Goal: Task Accomplishment & Management: Manage account settings

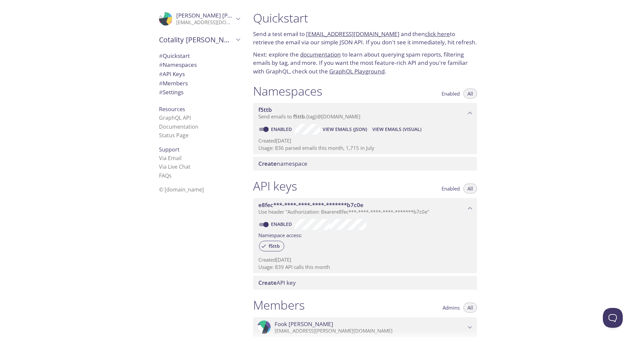
click at [175, 92] on span "# Settings" at bounding box center [171, 92] width 25 height 8
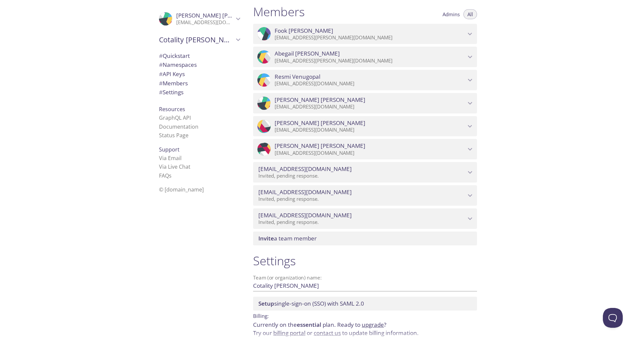
scroll to position [257, 0]
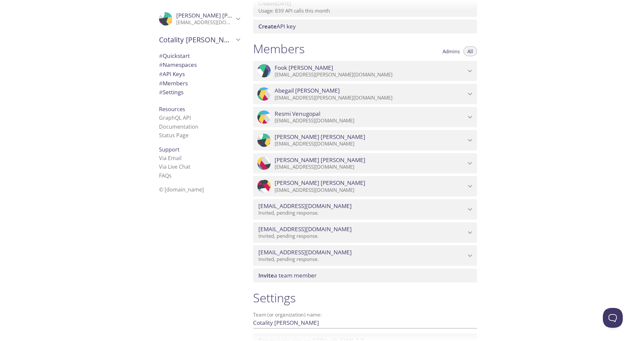
click at [311, 70] on icon "Fook Lee" at bounding box center [470, 71] width 9 height 9
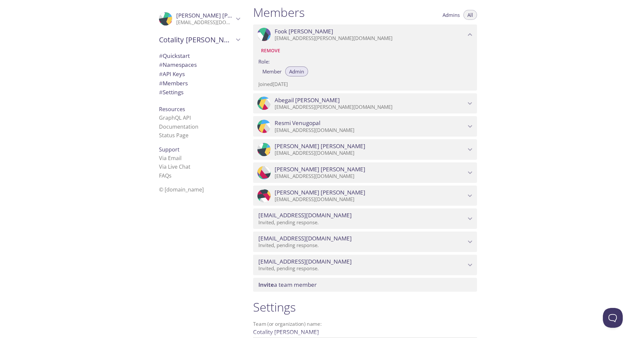
scroll to position [369, 0]
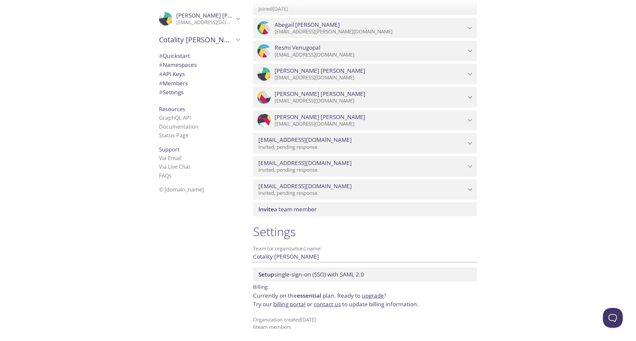
click at [299, 206] on link "billing portal" at bounding box center [289, 305] width 32 height 8
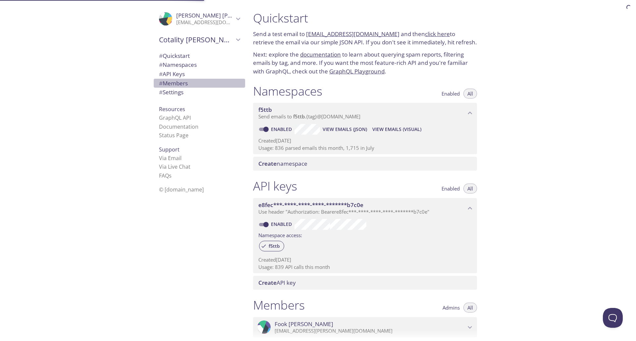
click at [176, 82] on span "# Members" at bounding box center [173, 83] width 29 height 8
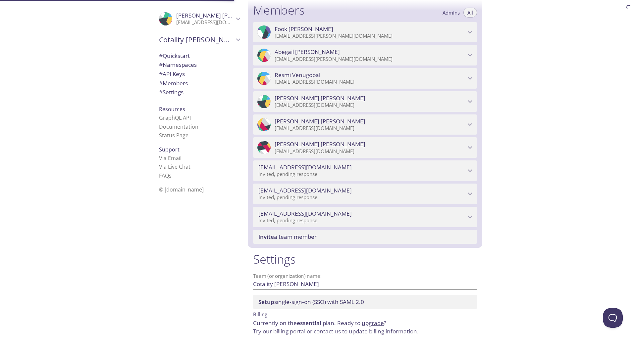
scroll to position [298, 0]
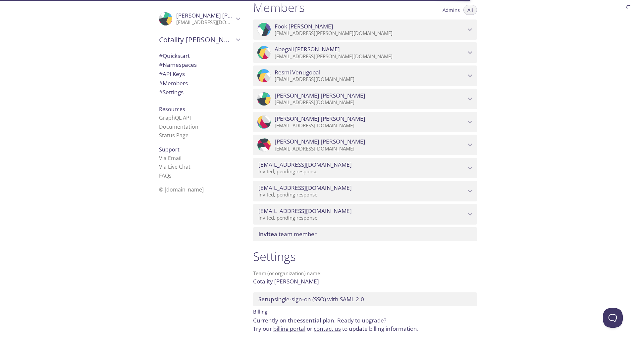
click at [311, 30] on p "[EMAIL_ADDRESS][PERSON_NAME][DOMAIN_NAME]" at bounding box center [370, 33] width 191 height 7
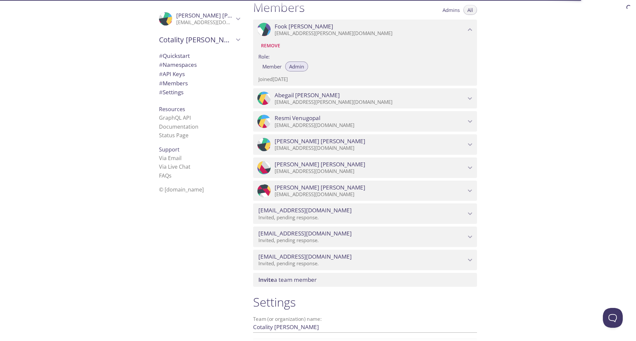
click at [266, 45] on span "Remove" at bounding box center [270, 46] width 19 height 8
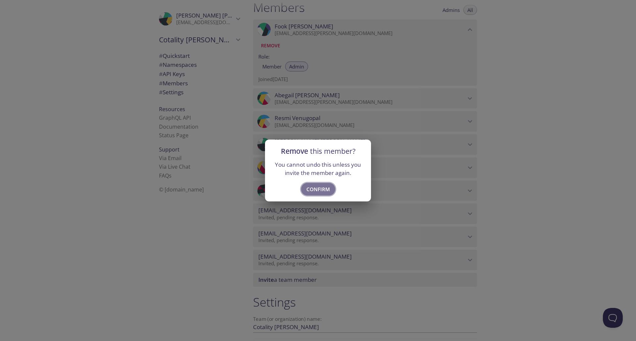
click at [311, 190] on span "Confirm" at bounding box center [318, 189] width 24 height 9
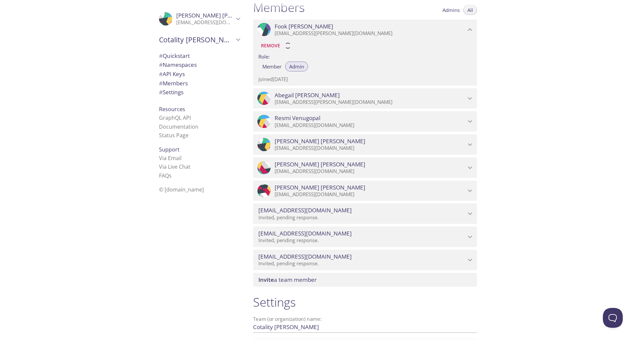
scroll to position [230, 0]
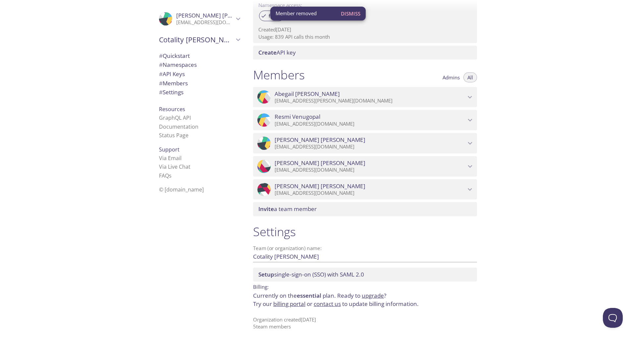
click at [311, 191] on p "[EMAIL_ADDRESS][DOMAIN_NAME]" at bounding box center [370, 193] width 191 height 7
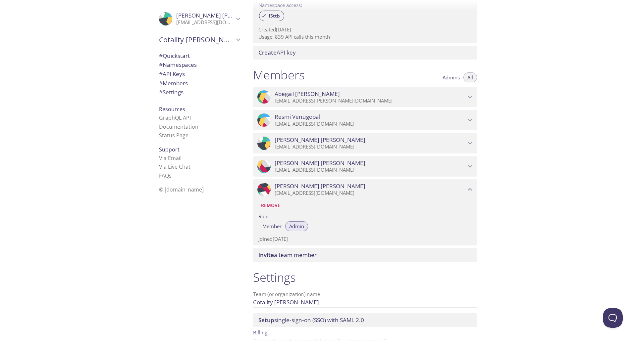
click at [311, 191] on p "[EMAIL_ADDRESS][DOMAIN_NAME]" at bounding box center [370, 193] width 191 height 7
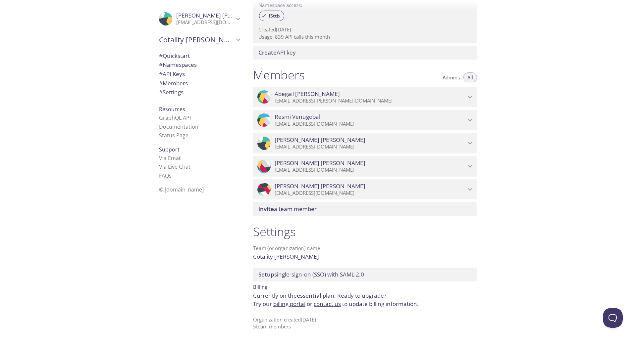
click at [311, 168] on p "[EMAIL_ADDRESS][DOMAIN_NAME]" at bounding box center [370, 170] width 191 height 7
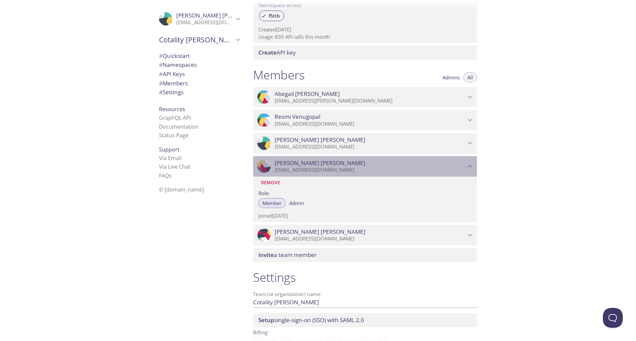
click at [311, 168] on p "[EMAIL_ADDRESS][DOMAIN_NAME]" at bounding box center [370, 170] width 191 height 7
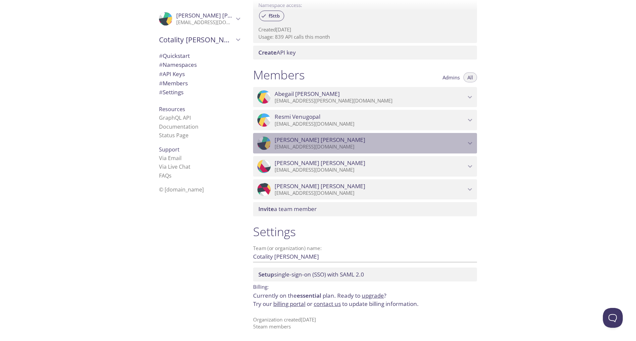
click at [311, 148] on p "[EMAIL_ADDRESS][DOMAIN_NAME]" at bounding box center [370, 147] width 191 height 7
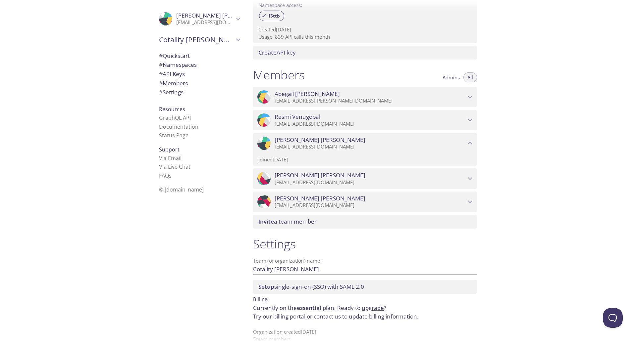
click at [311, 148] on p "[EMAIL_ADDRESS][DOMAIN_NAME]" at bounding box center [370, 147] width 191 height 7
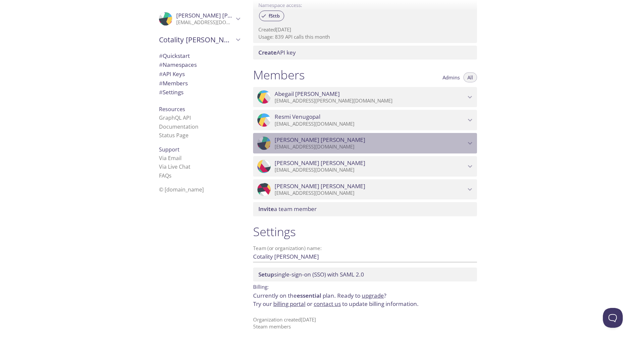
click at [311, 148] on p "[EMAIL_ADDRESS][DOMAIN_NAME]" at bounding box center [370, 147] width 191 height 7
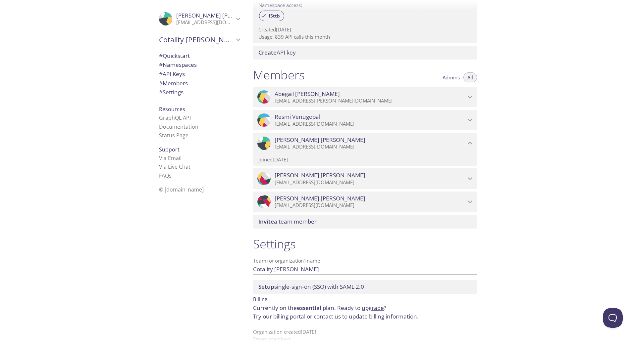
click at [311, 146] on p "[EMAIL_ADDRESS][DOMAIN_NAME]" at bounding box center [370, 147] width 191 height 7
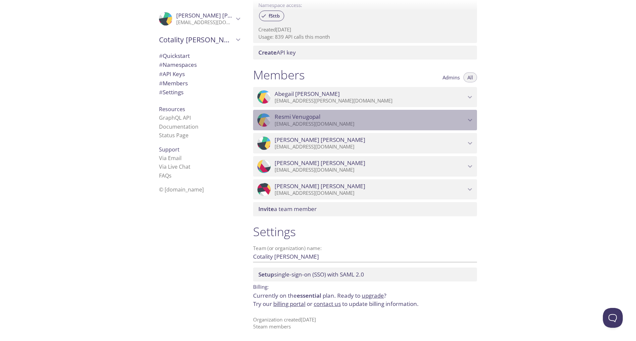
click at [311, 119] on span "Resmi Venugopal" at bounding box center [370, 116] width 191 height 7
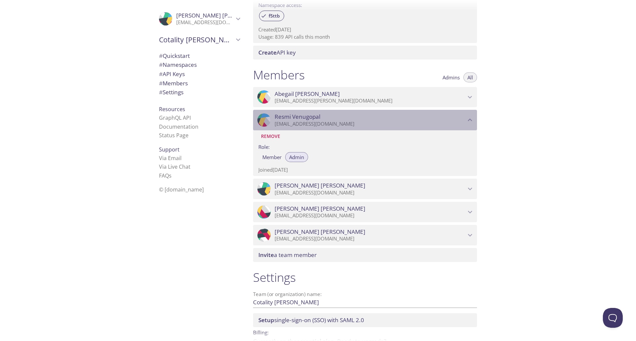
click at [311, 119] on span "Resmi Venugopal" at bounding box center [370, 116] width 191 height 7
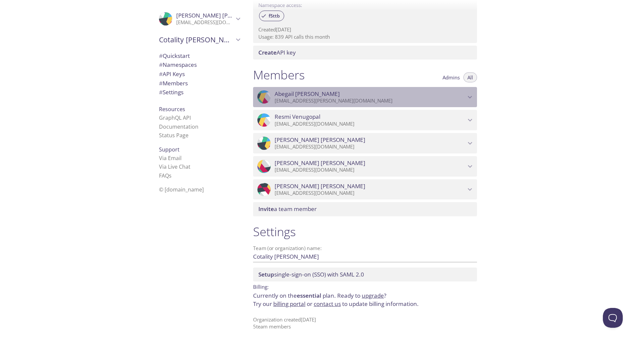
click at [311, 98] on p "[EMAIL_ADDRESS][PERSON_NAME][DOMAIN_NAME]" at bounding box center [370, 101] width 191 height 7
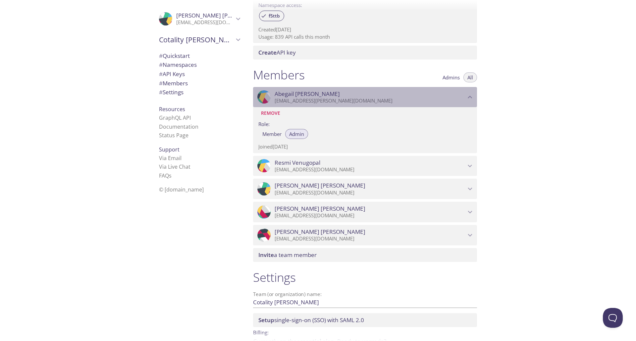
click at [311, 100] on p "[EMAIL_ADDRESS][PERSON_NAME][DOMAIN_NAME]" at bounding box center [370, 101] width 191 height 7
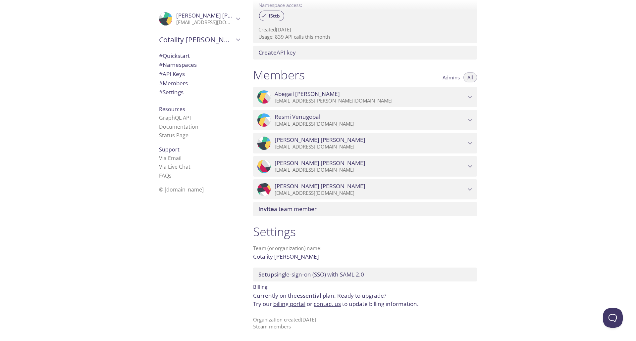
scroll to position [98, 0]
